Goal: Information Seeking & Learning: Learn about a topic

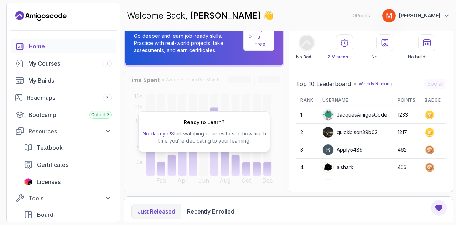
scroll to position [36, 0]
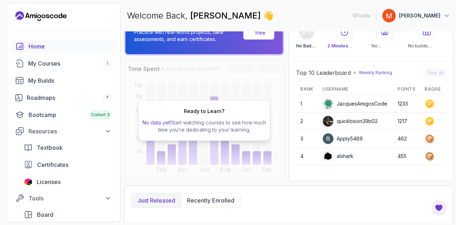
click at [313, 201] on div "Just released Recently enrolled" at bounding box center [288, 200] width 314 height 15
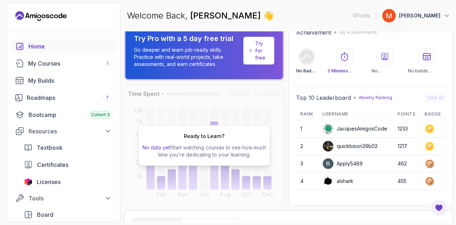
scroll to position [0, 0]
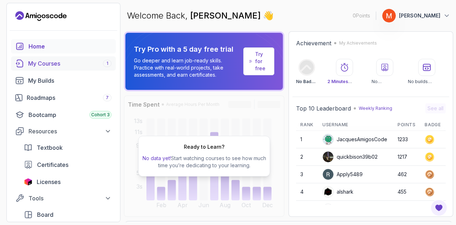
click at [44, 59] on link "My Courses 1" at bounding box center [63, 63] width 105 height 14
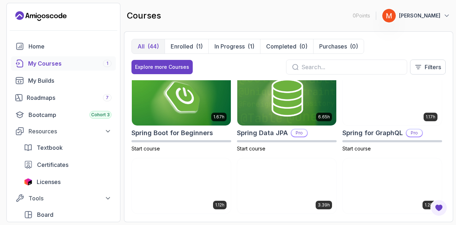
scroll to position [1189, 0]
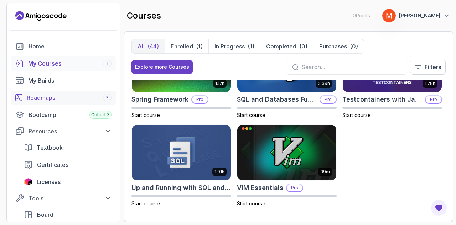
click at [54, 93] on div "Roadmaps 7" at bounding box center [69, 97] width 85 height 9
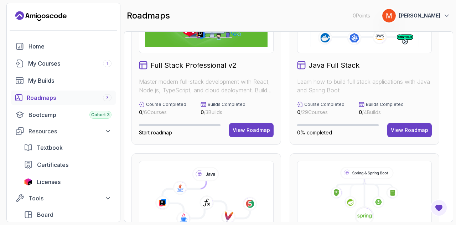
scroll to position [71, 0]
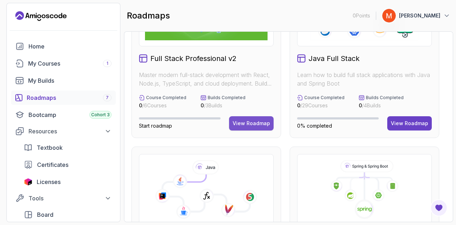
click at [248, 122] on div "View Roadmap" at bounding box center [250, 123] width 37 height 7
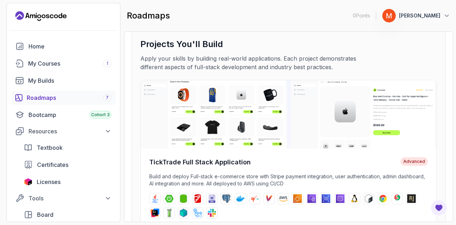
scroll to position [142, 0]
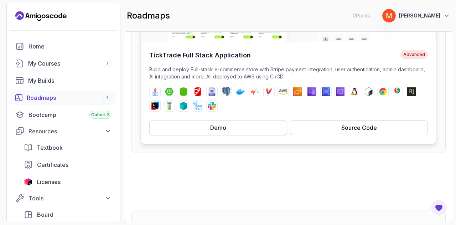
click at [230, 128] on button "Demo" at bounding box center [218, 127] width 138 height 15
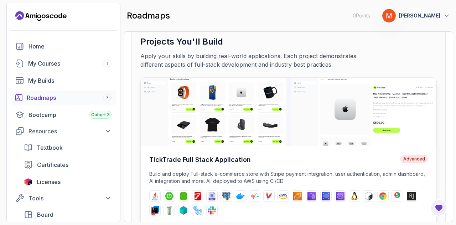
scroll to position [36, 0]
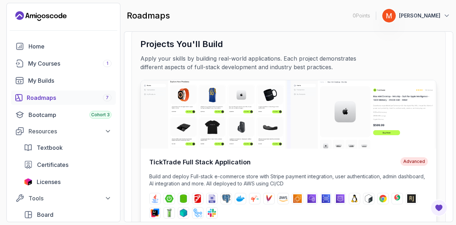
click at [393, 114] on img at bounding box center [288, 114] width 295 height 68
click at [377, 131] on img at bounding box center [288, 114] width 295 height 68
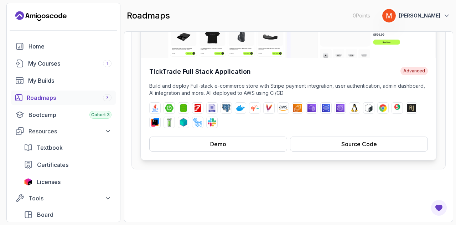
scroll to position [71, 0]
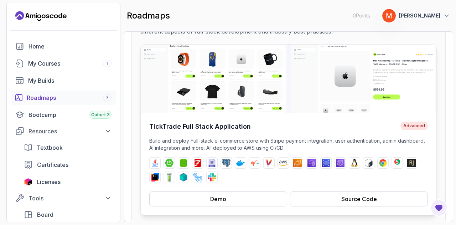
click at [340, 111] on img at bounding box center [288, 78] width 295 height 68
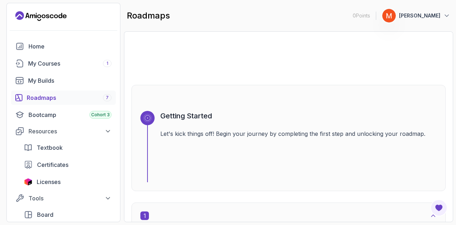
scroll to position [356, 0]
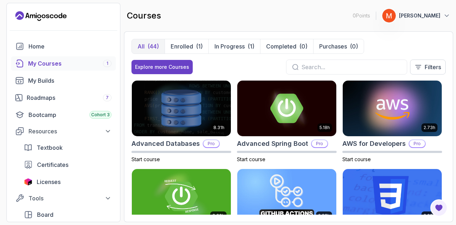
click at [30, 58] on link "My Courses 1" at bounding box center [63, 63] width 105 height 14
click at [62, 93] on div "Roadmaps 7" at bounding box center [69, 97] width 85 height 9
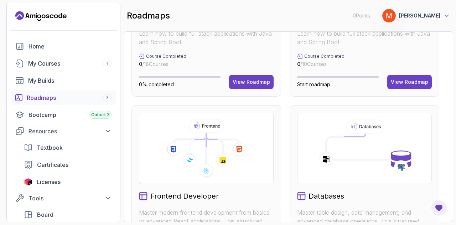
scroll to position [214, 0]
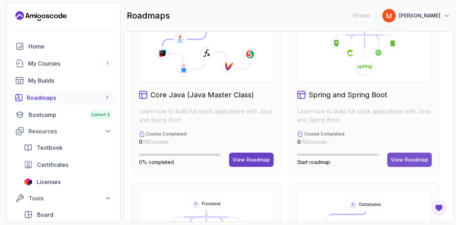
click at [411, 156] on div "View Roadmap" at bounding box center [408, 159] width 37 height 7
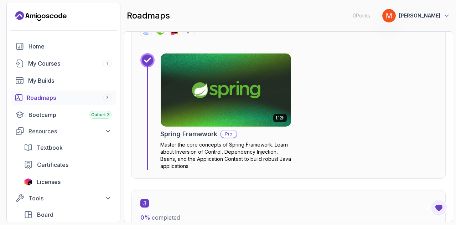
scroll to position [605, 0]
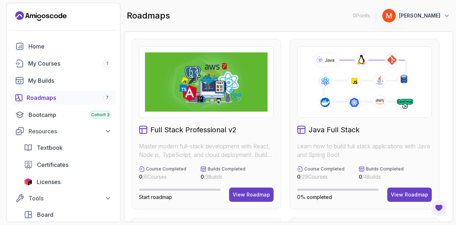
click at [349, 77] on icon at bounding box center [364, 81] width 110 height 61
click at [413, 195] on div "View Roadmap" at bounding box center [408, 194] width 37 height 7
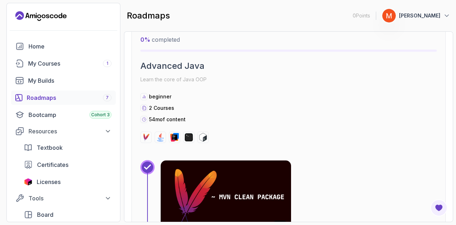
scroll to position [1673, 0]
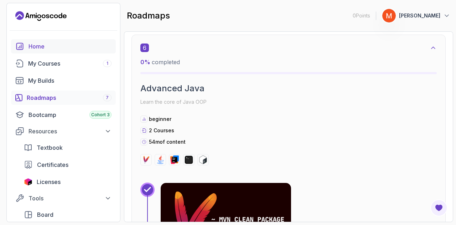
click at [30, 42] on div "Home" at bounding box center [69, 46] width 83 height 9
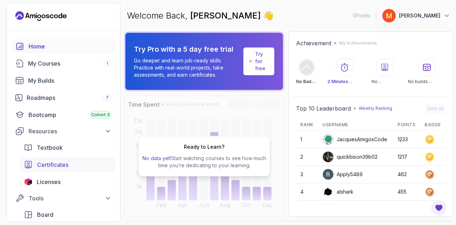
click at [72, 162] on div "Certificates" at bounding box center [74, 164] width 74 height 9
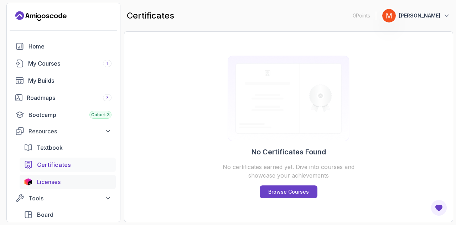
click at [64, 183] on div "Licenses" at bounding box center [74, 181] width 75 height 9
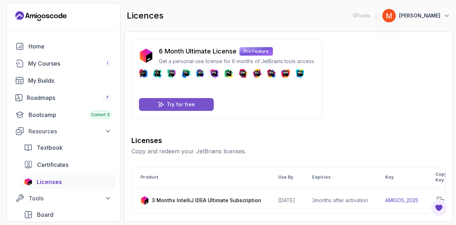
click at [178, 106] on p "Try for free" at bounding box center [181, 104] width 28 height 7
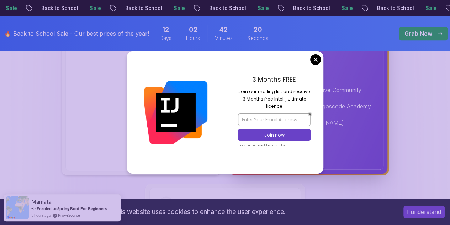
scroll to position [498, 0]
